Goal: Information Seeking & Learning: Understand process/instructions

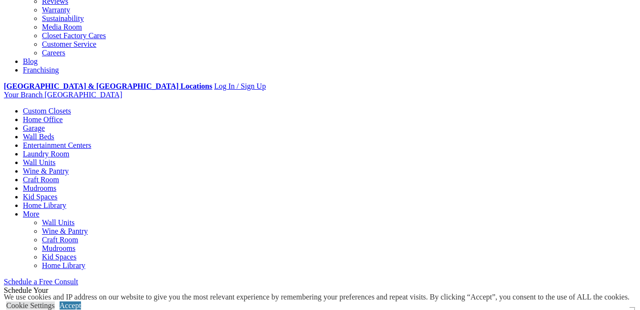
scroll to position [302, 0]
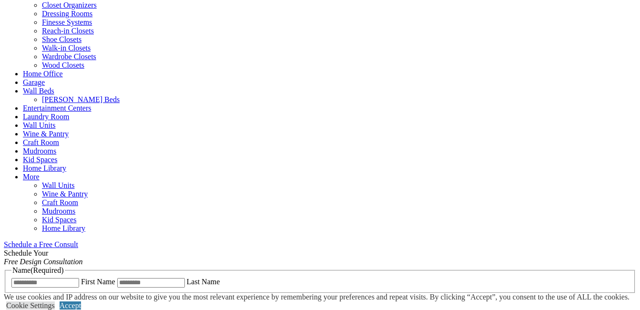
scroll to position [286, 0]
